Goal: Find specific page/section: Find specific page/section

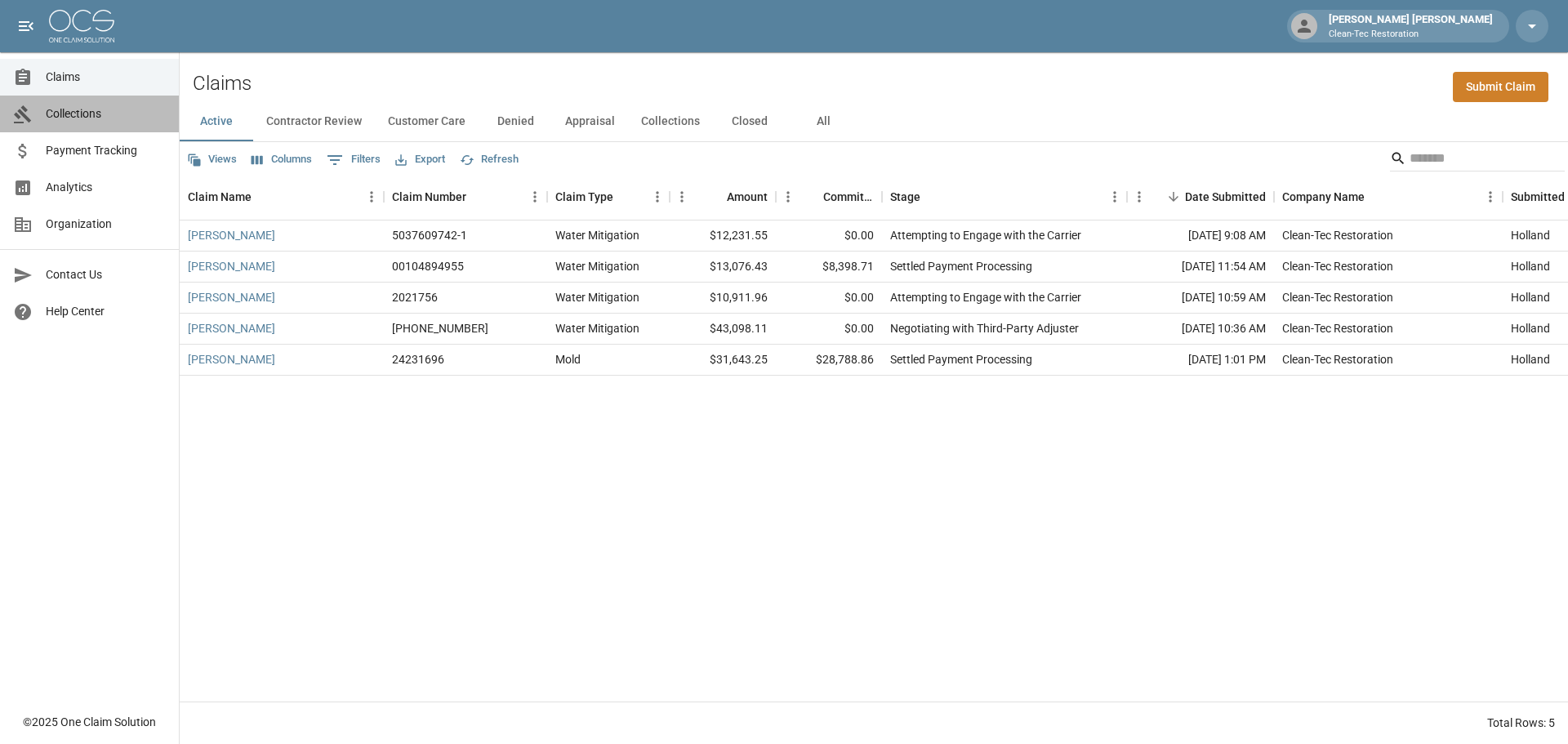
click at [79, 113] on span "Collections" at bounding box center [105, 114] width 120 height 17
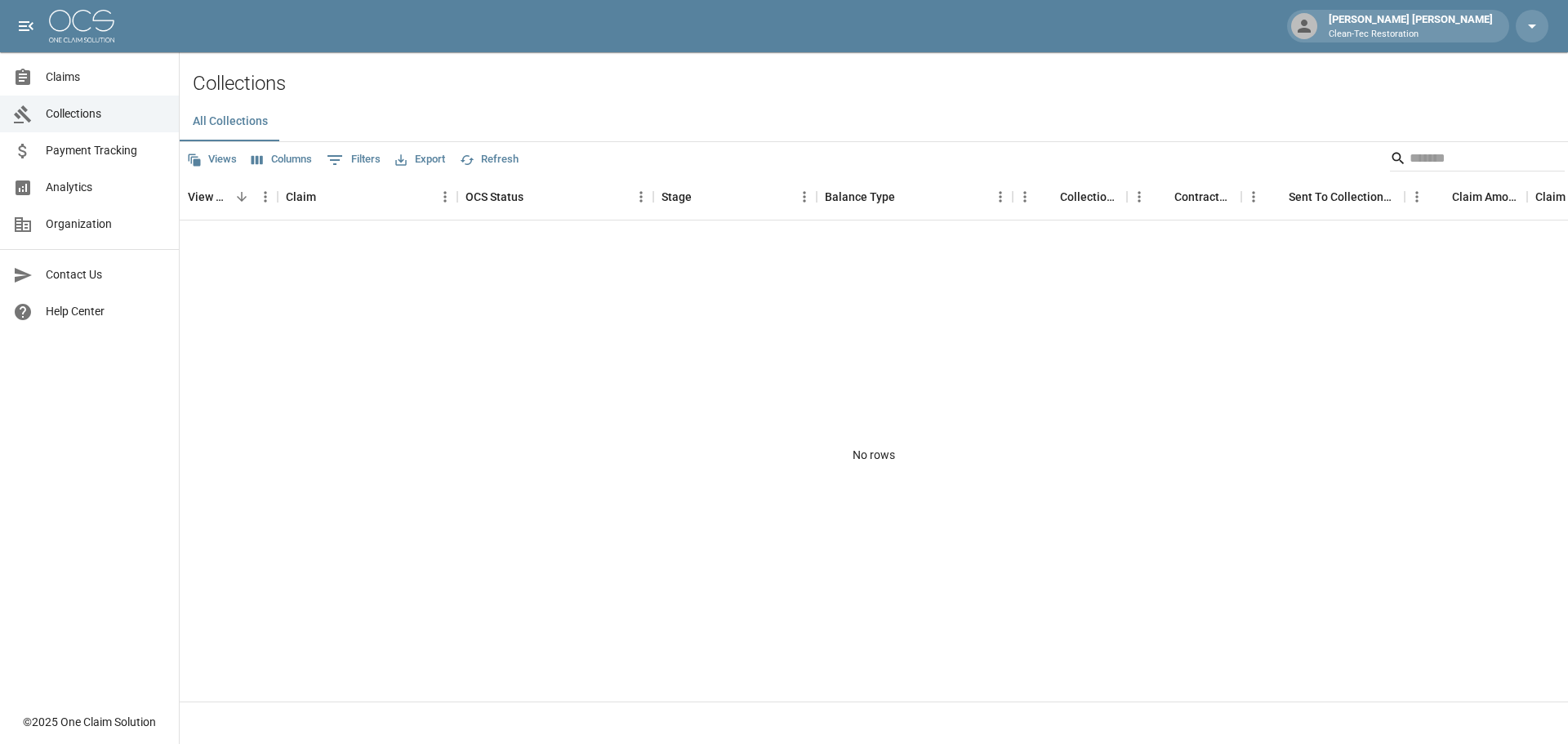
click at [61, 75] on span "Claims" at bounding box center [105, 77] width 120 height 17
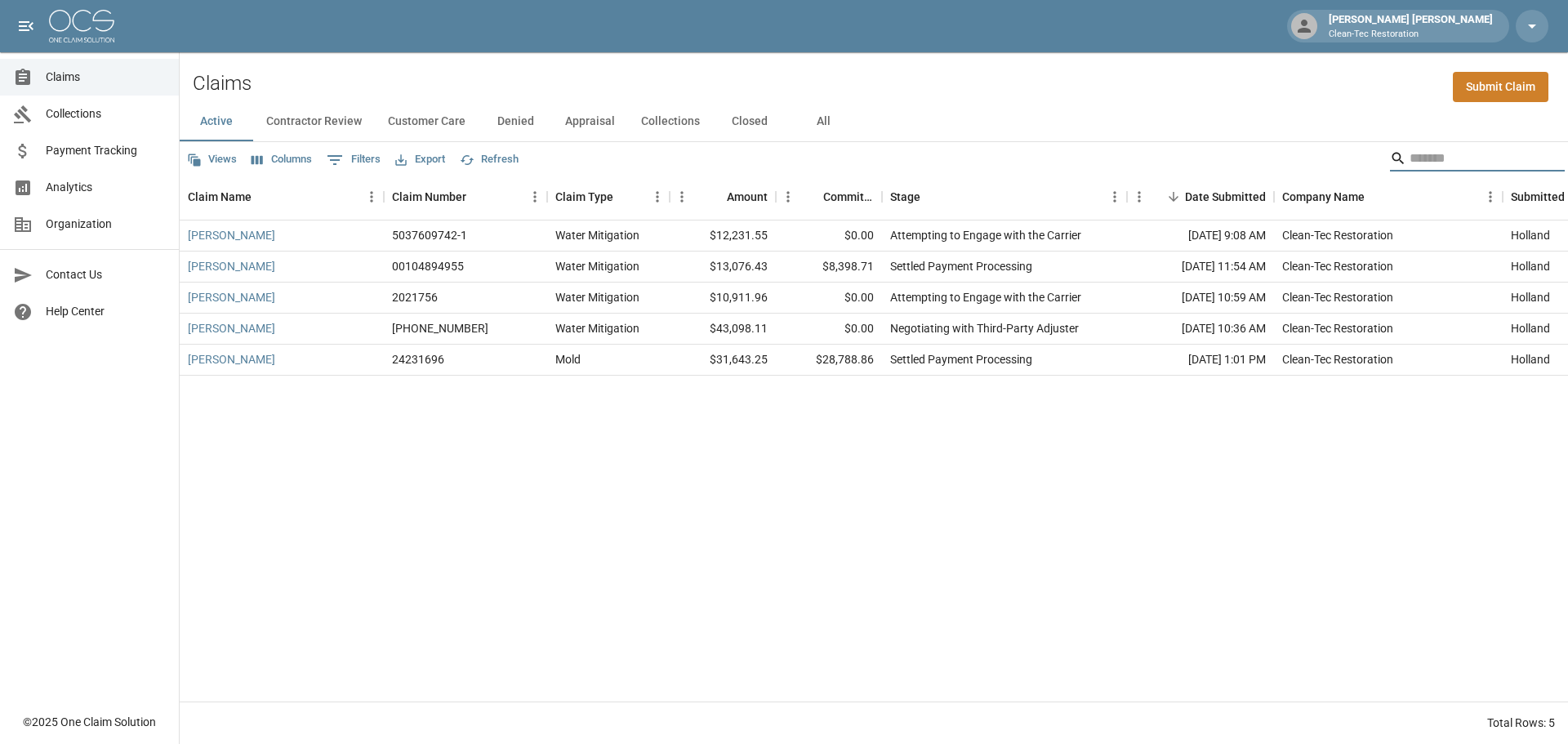
click at [1449, 165] on input "Search" at bounding box center [1475, 158] width 131 height 26
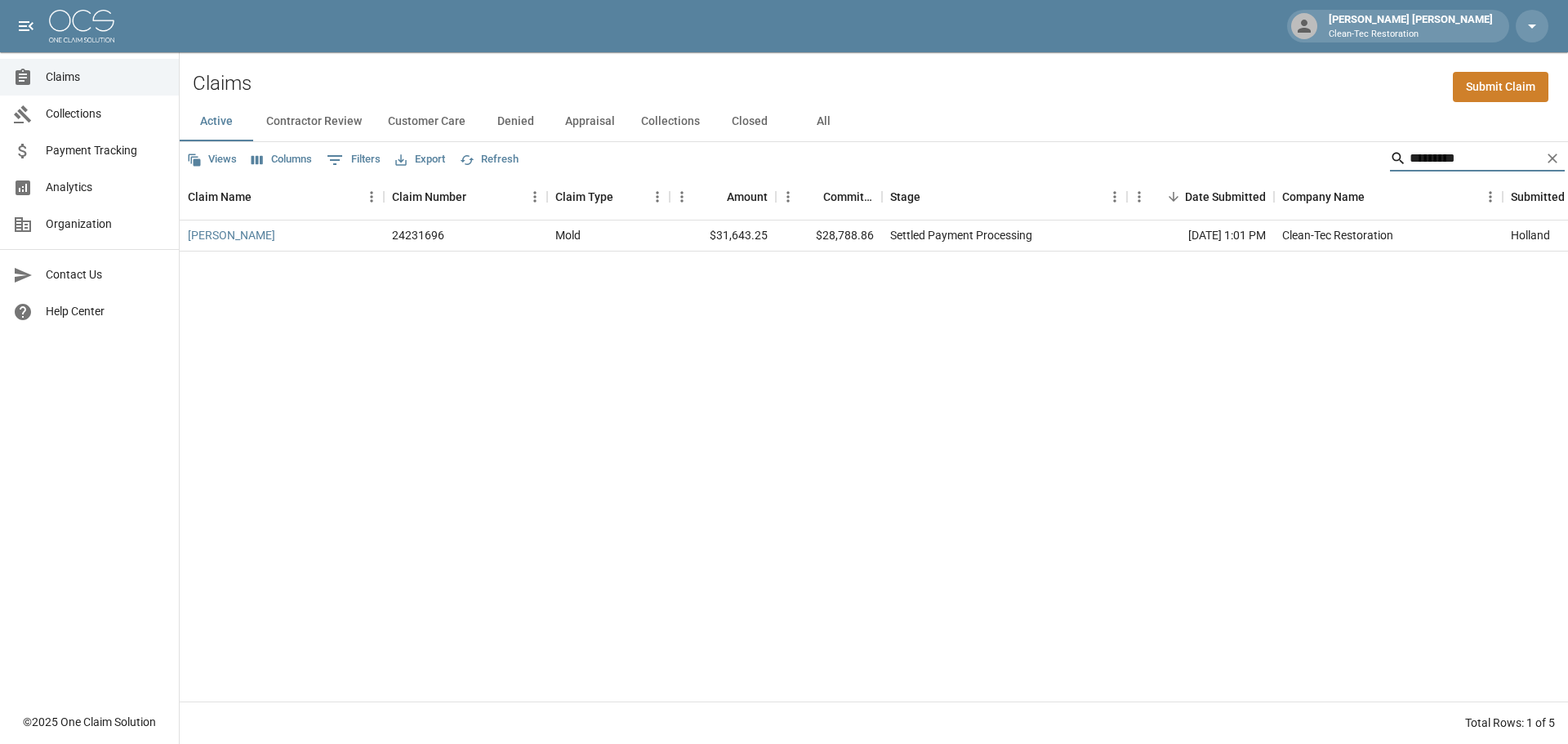
type input "*********"
click at [245, 238] on link "[PERSON_NAME]" at bounding box center [231, 235] width 88 height 16
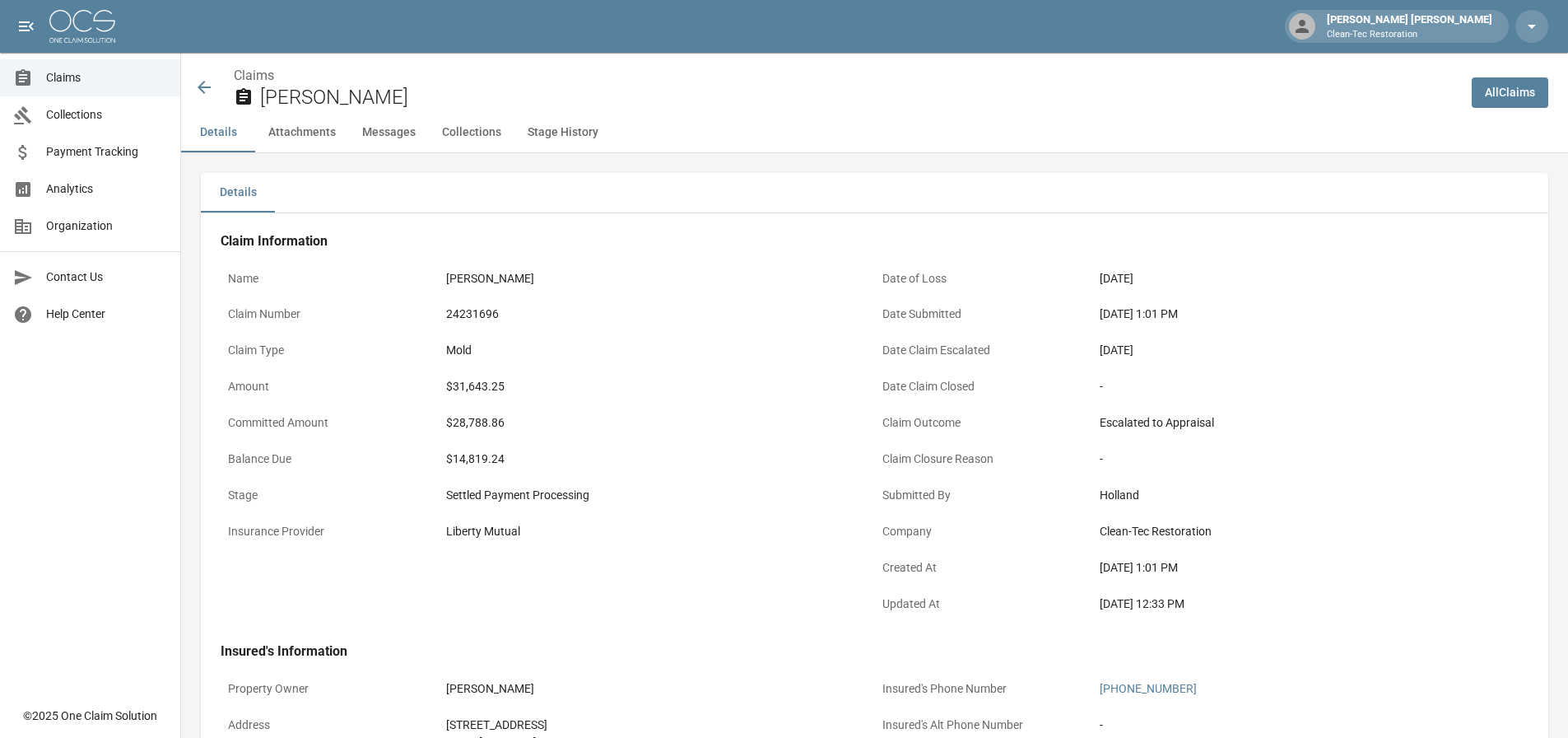
click at [451, 136] on button "Collections" at bounding box center [471, 133] width 86 height 39
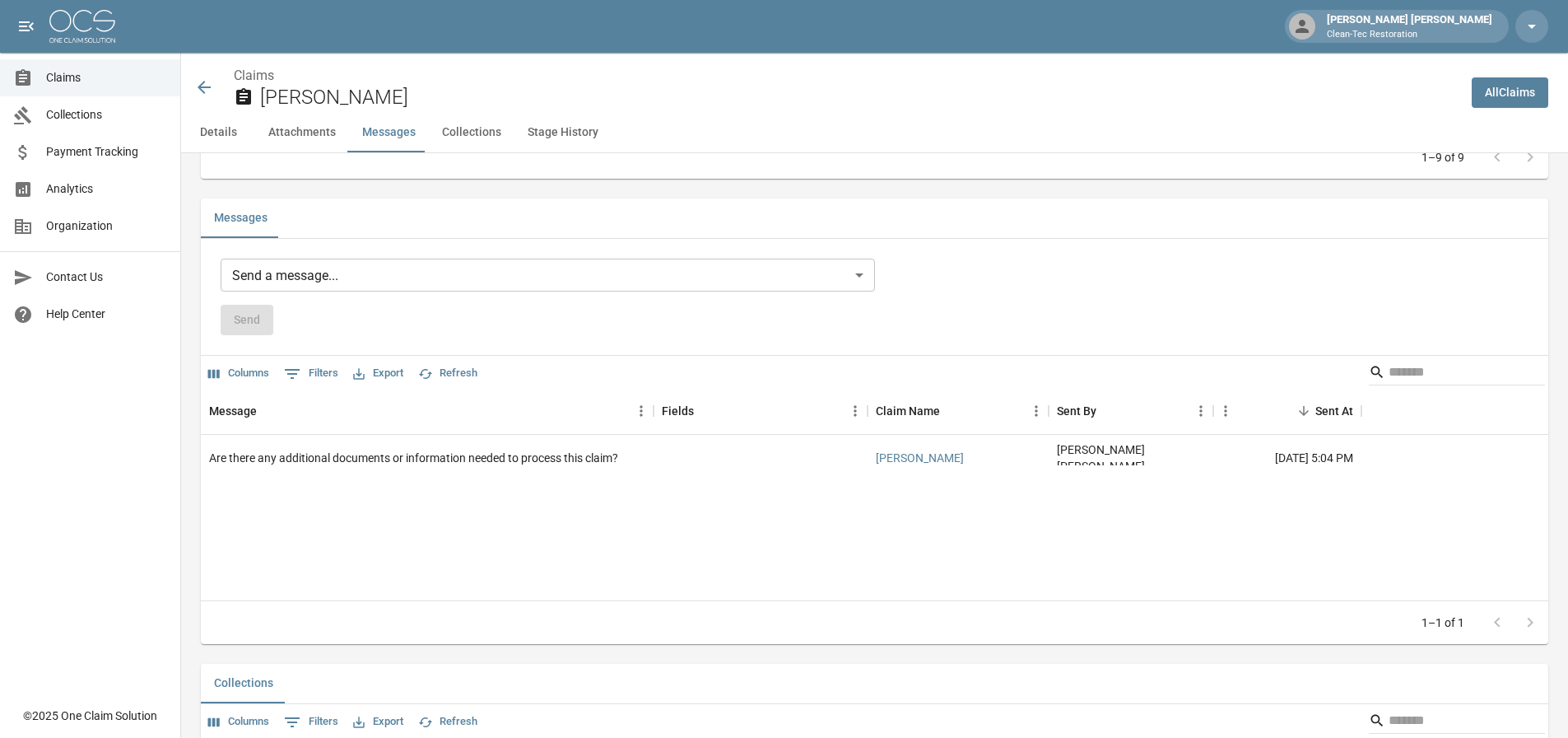
scroll to position [1899, 0]
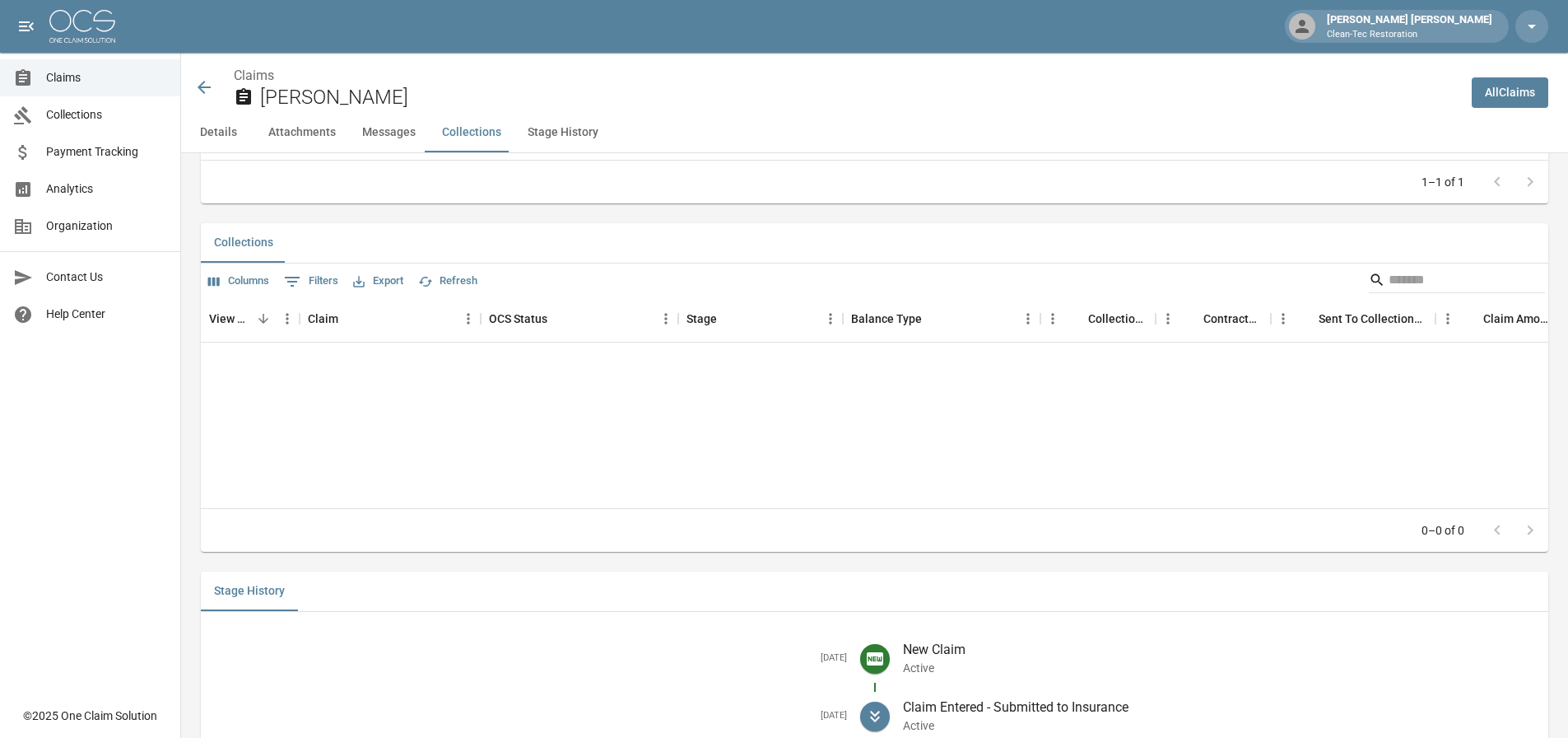
click at [215, 135] on button "Details" at bounding box center [218, 133] width 74 height 39
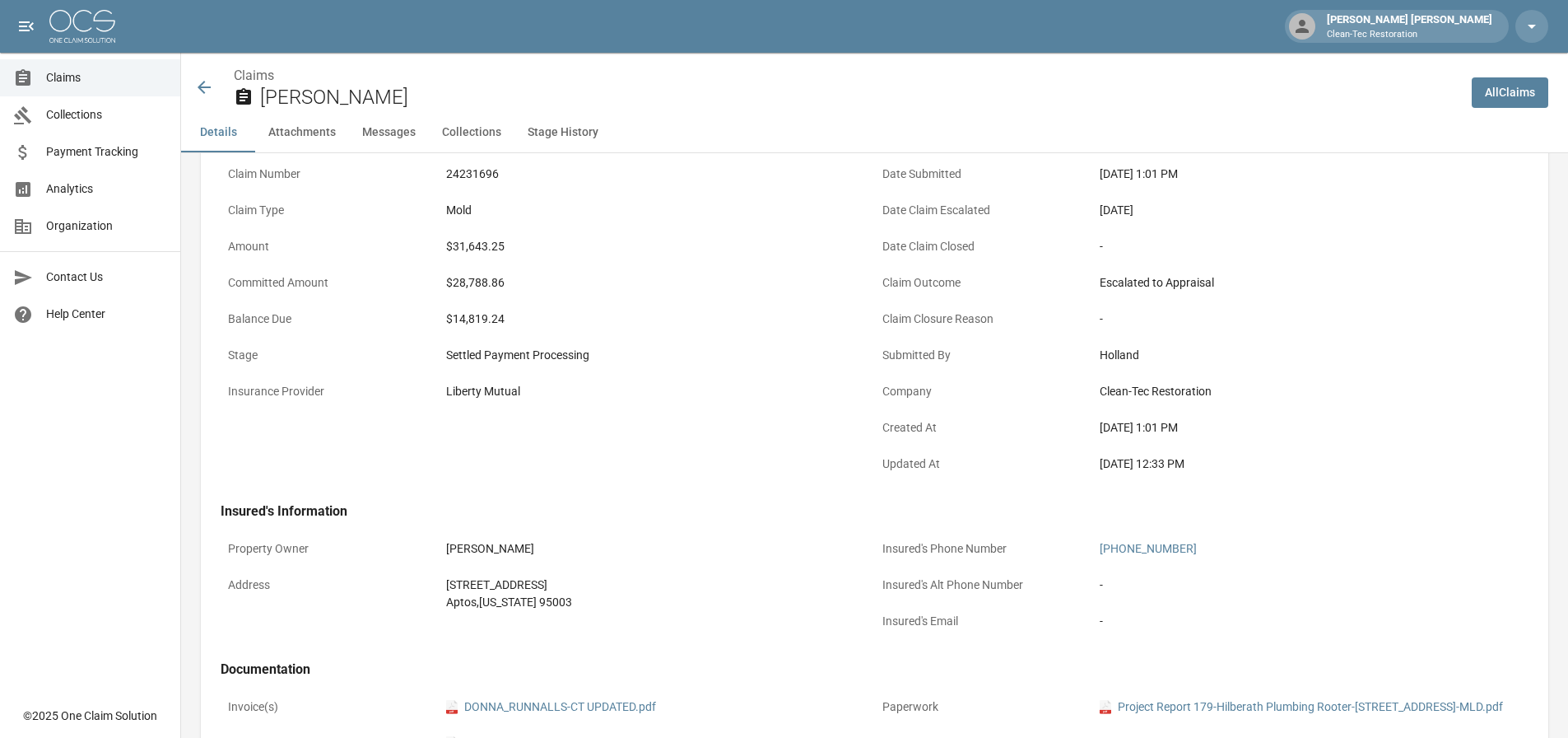
scroll to position [0, 0]
